Goal: Task Accomplishment & Management: Manage account settings

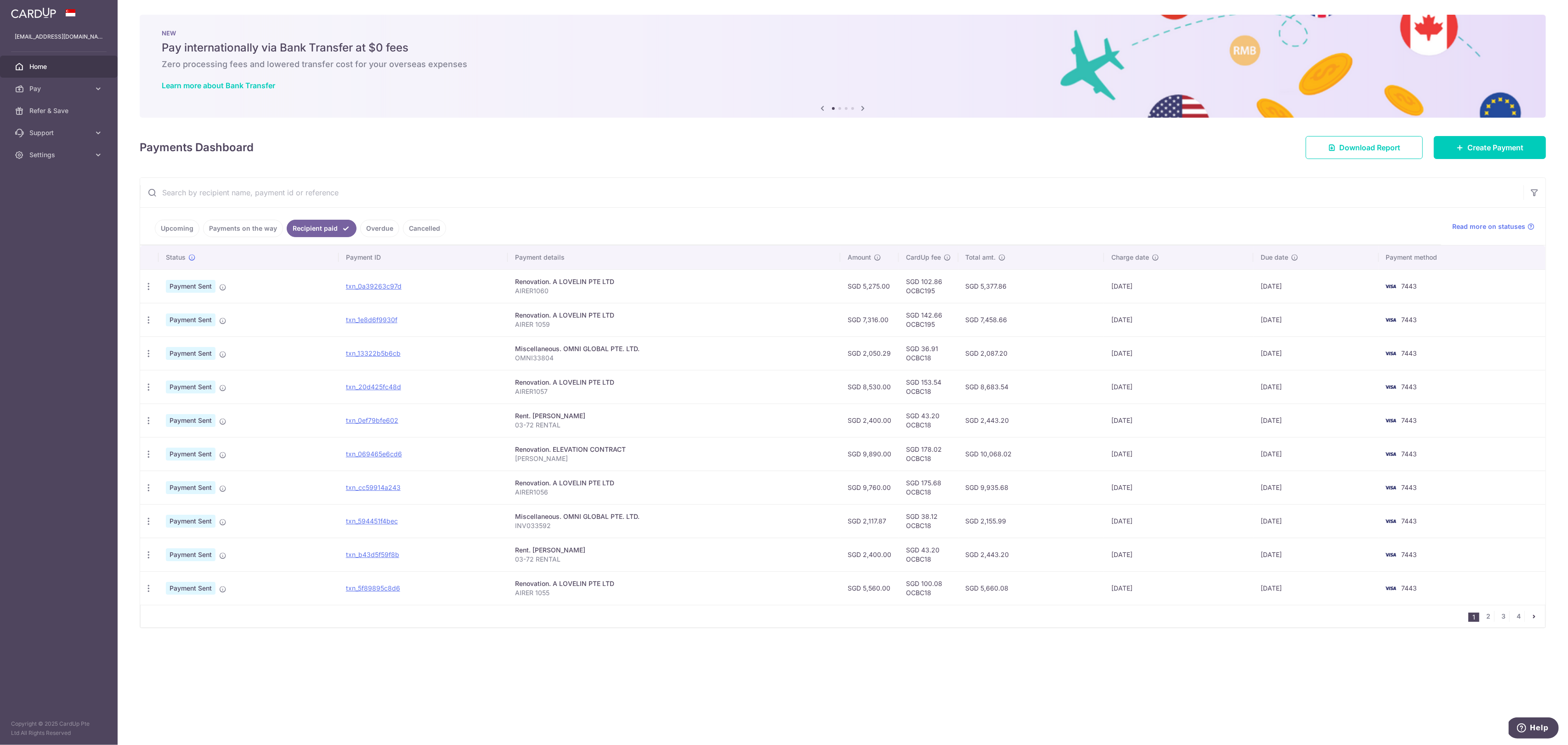
click at [249, 226] on link "Payments on the way" at bounding box center [243, 228] width 80 height 17
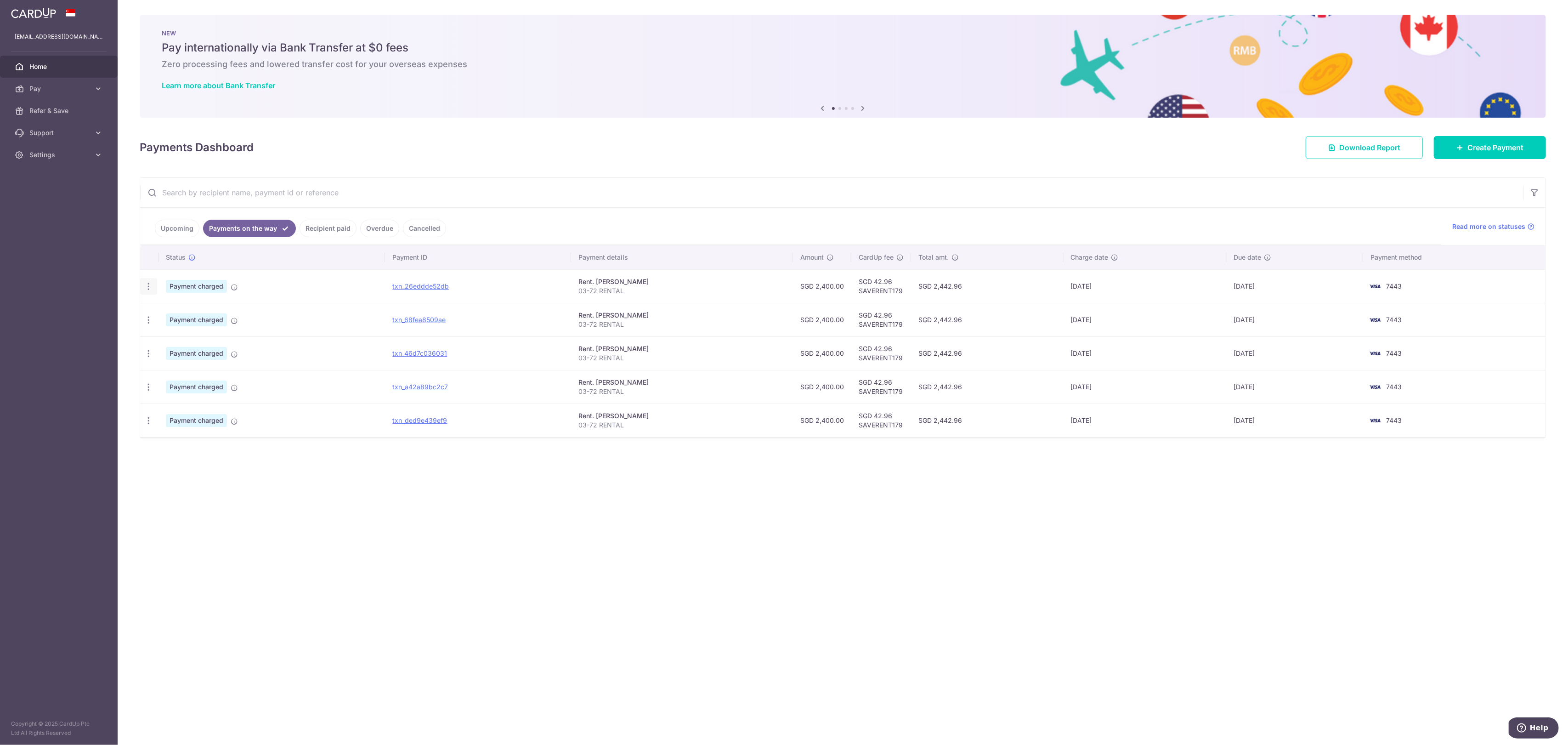
click at [148, 287] on icon "button" at bounding box center [149, 287] width 10 height 10
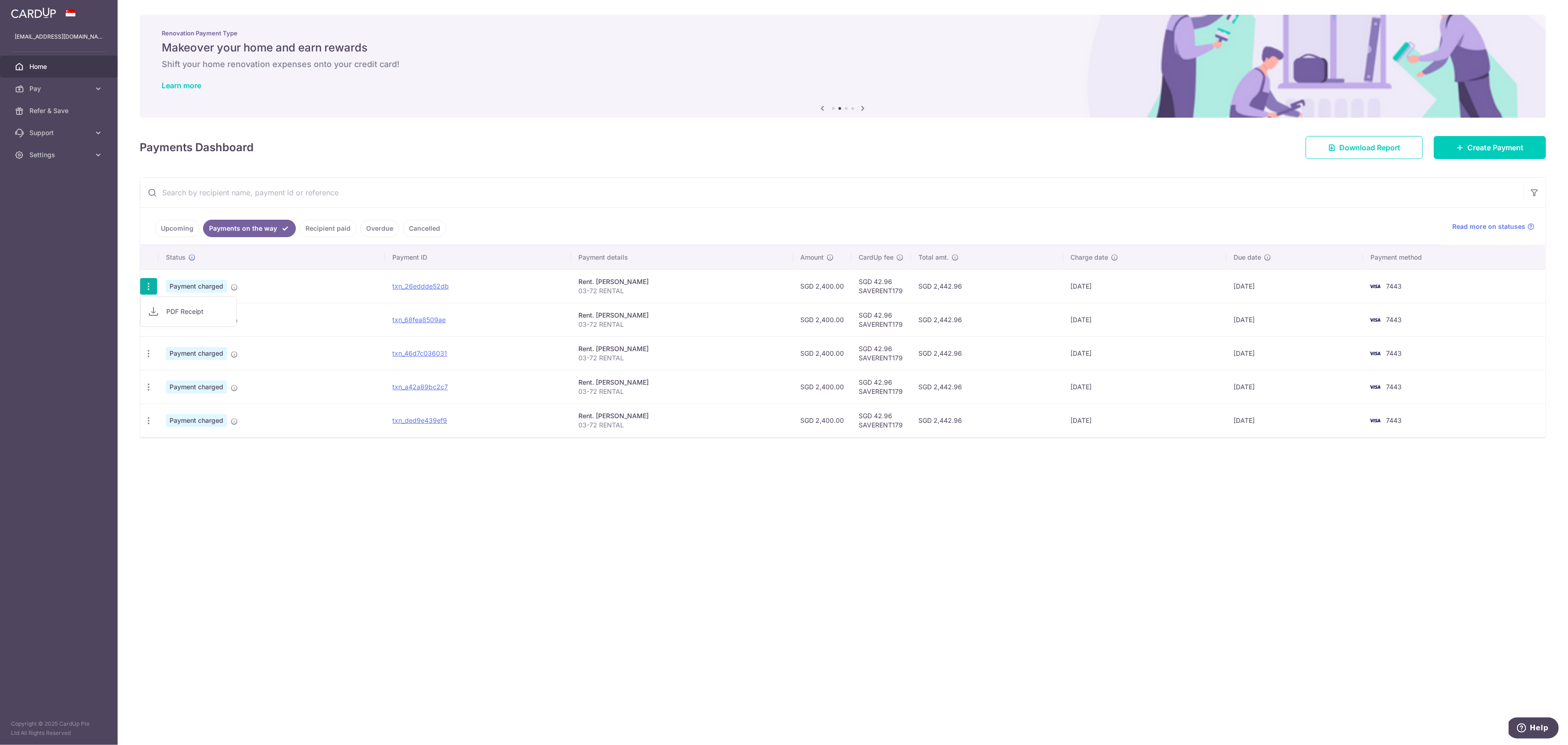
click at [187, 231] on link "Upcoming" at bounding box center [177, 228] width 45 height 17
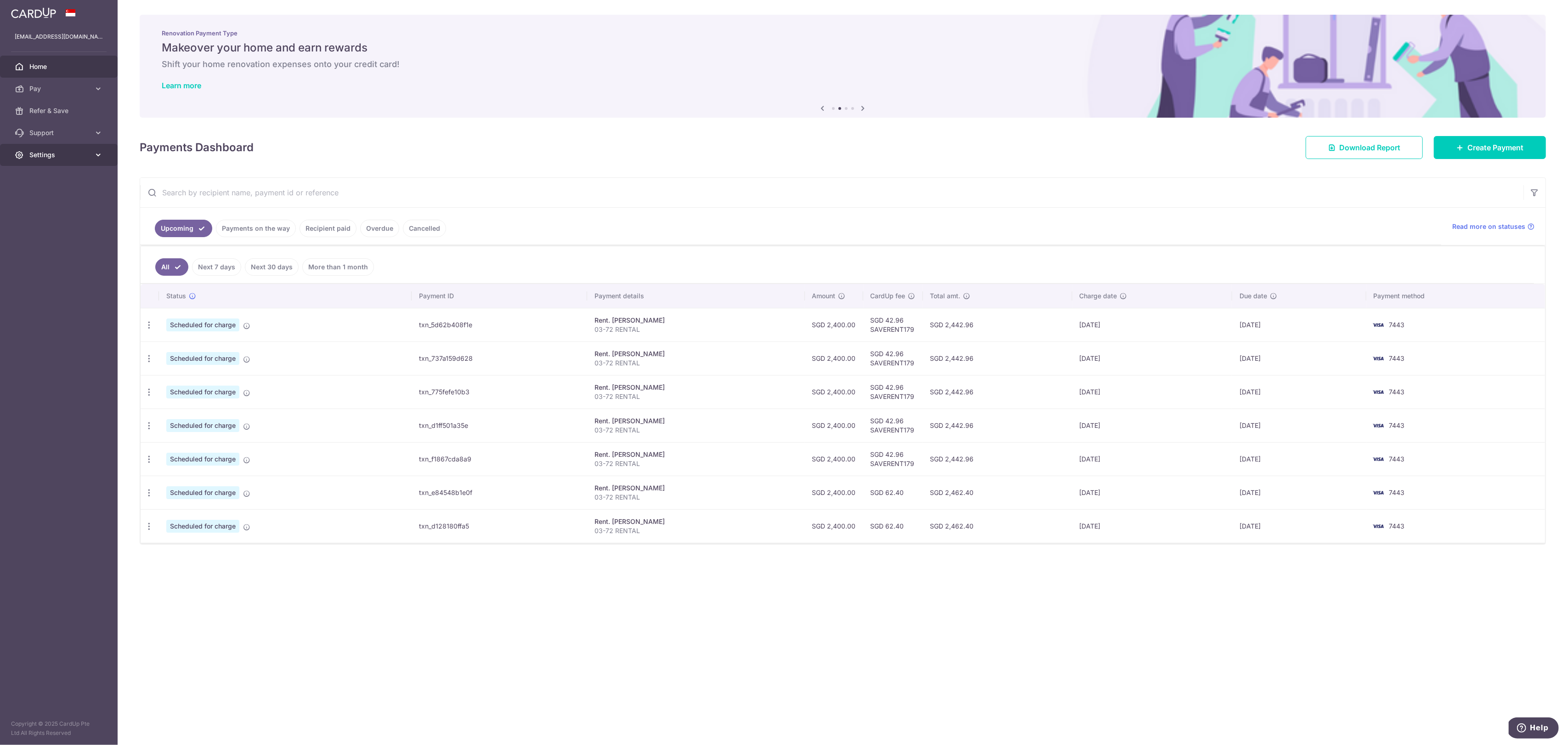
click at [69, 159] on link "Settings" at bounding box center [58, 154] width 118 height 22
click at [40, 197] on span "Logout" at bounding box center [60, 199] width 61 height 9
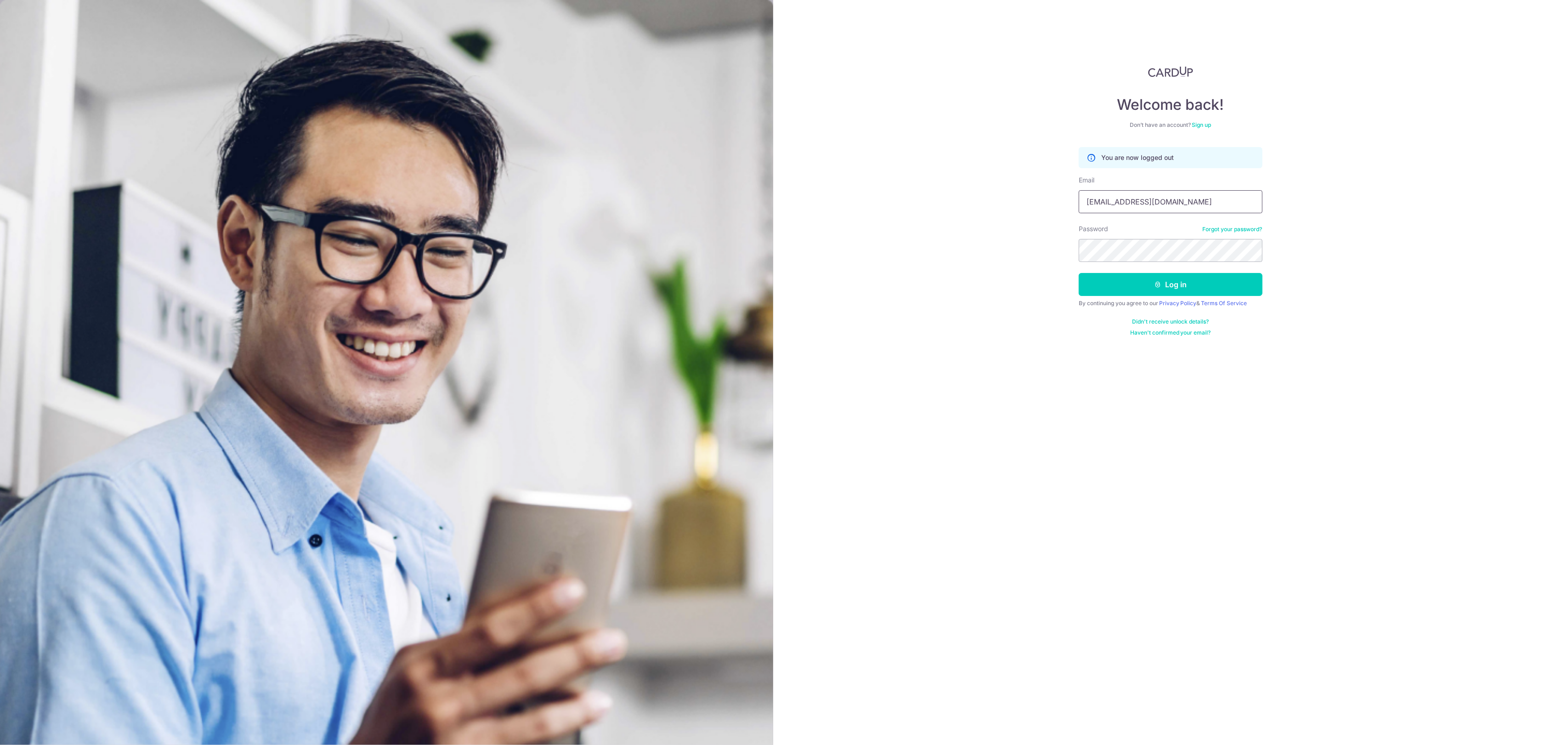
click at [1162, 211] on input "[EMAIL_ADDRESS][DOMAIN_NAME]" at bounding box center [1171, 201] width 184 height 23
click at [1168, 213] on form "You are now logged out Email xavier32lau@hotmail.com Password Forgot your passw…" at bounding box center [1171, 241] width 184 height 189
click at [1183, 204] on input "[EMAIL_ADDRESS][DOMAIN_NAME]" at bounding box center [1171, 201] width 184 height 23
type input "airerhomesg@gmail.com"
click at [1184, 278] on button "Log in" at bounding box center [1171, 284] width 184 height 23
